Goal: Information Seeking & Learning: Learn about a topic

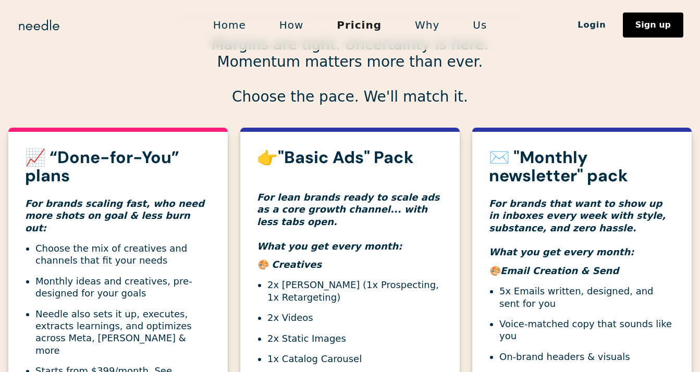
scroll to position [183, 0]
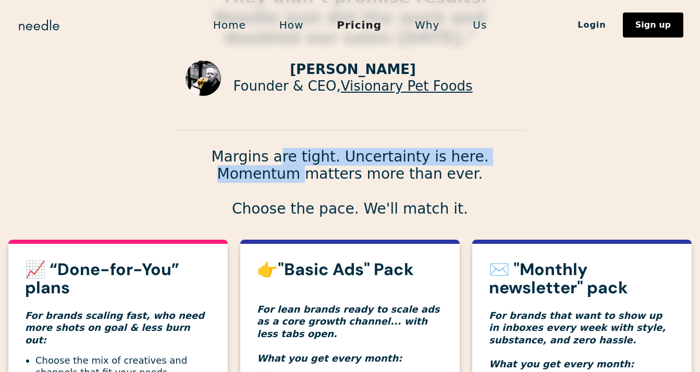
drag, startPoint x: 255, startPoint y: 160, endPoint x: 263, endPoint y: 180, distance: 22.5
click at [262, 180] on p "Margins are tight. Uncertainty is here. Momentum matters more than ever. Choose…" at bounding box center [350, 183] width 355 height 70
click at [263, 180] on p "Margins are tight. Uncertainty is here. Momentum matters more than ever. Choose…" at bounding box center [350, 183] width 355 height 70
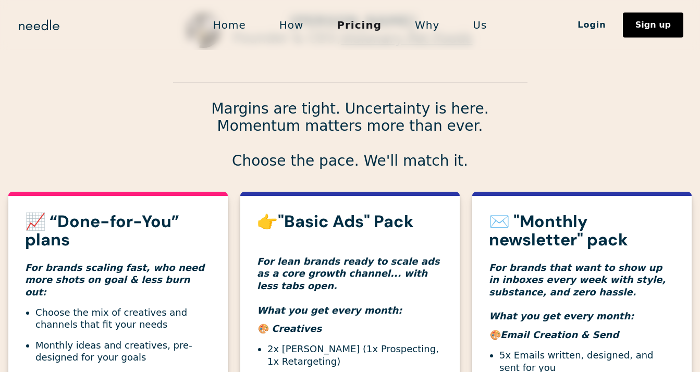
scroll to position [233, 0]
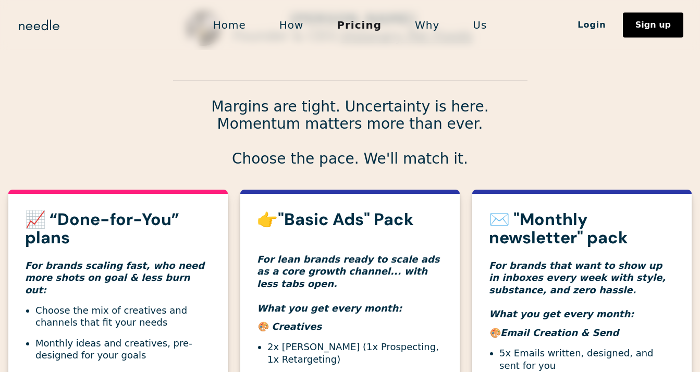
click at [260, 165] on p "Margins are tight. Uncertainty is here. Momentum matters more than ever. Choose…" at bounding box center [350, 133] width 355 height 70
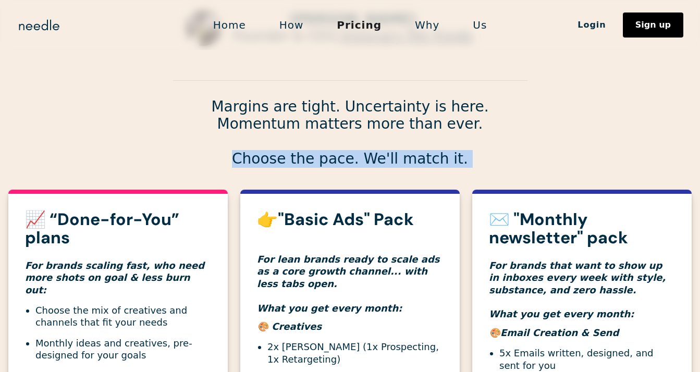
click at [260, 165] on p "Margins are tight. Uncertainty is here. Momentum matters more than ever. Choose…" at bounding box center [350, 133] width 355 height 70
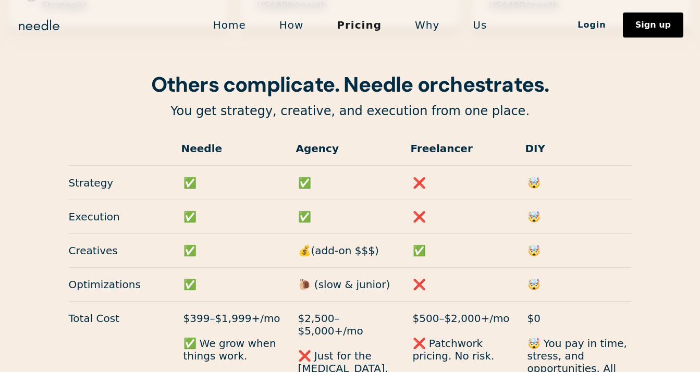
scroll to position [847, 0]
